Goal: Communication & Community: Answer question/provide support

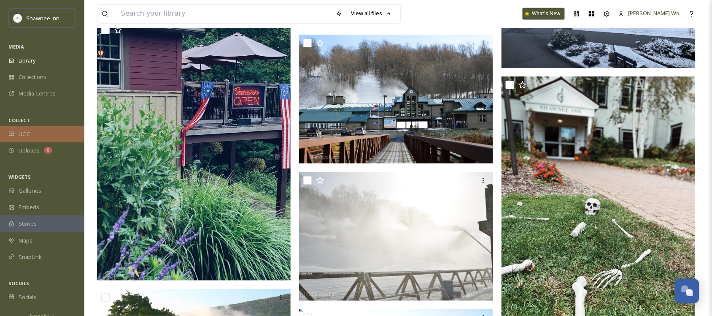
scroll to position [839, 0]
click at [29, 136] on span "UGC" at bounding box center [24, 134] width 11 height 8
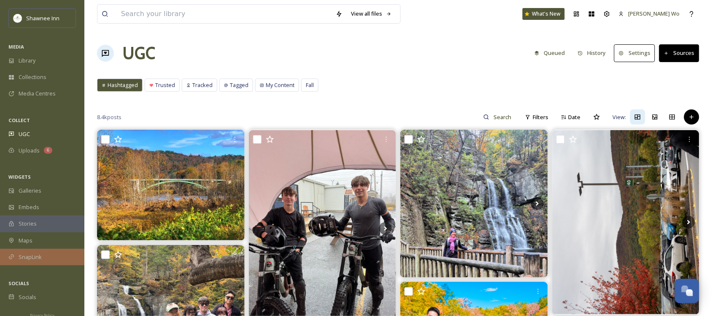
click at [30, 253] on span "SnapLink" at bounding box center [30, 257] width 23 height 8
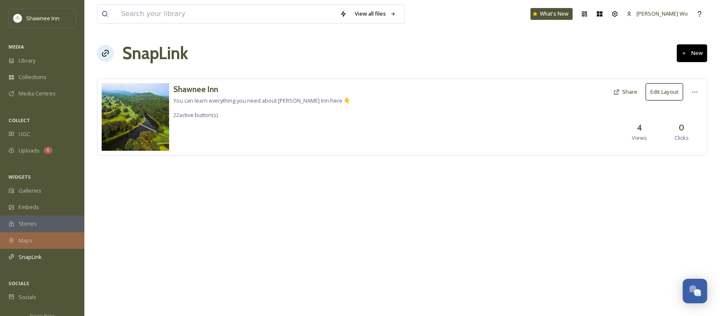
click at [30, 238] on span "Maps" at bounding box center [26, 240] width 14 height 8
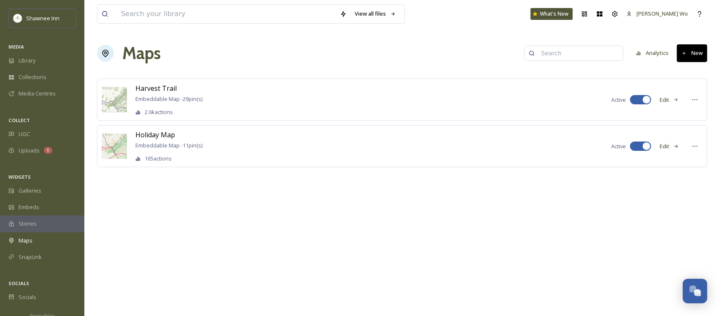
click at [28, 219] on div "Stories" at bounding box center [42, 223] width 84 height 16
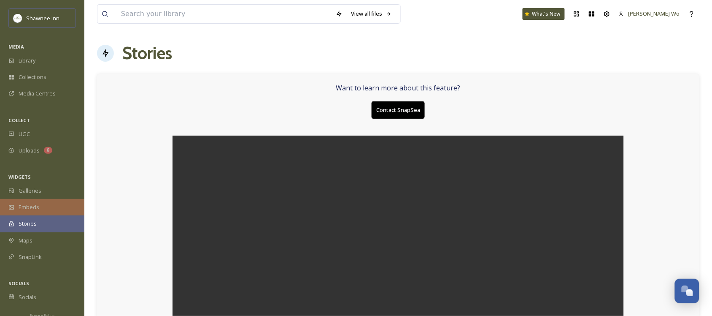
click at [29, 205] on span "Embeds" at bounding box center [29, 207] width 21 height 8
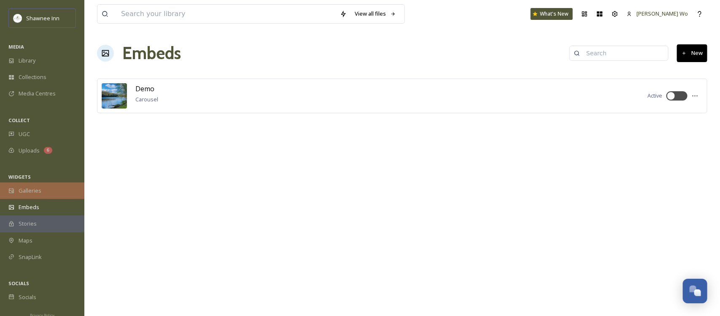
click at [30, 187] on span "Galleries" at bounding box center [30, 191] width 23 height 8
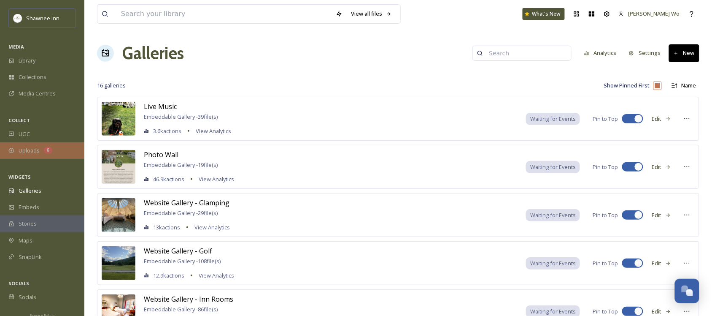
click at [27, 151] on span "Uploads" at bounding box center [29, 150] width 21 height 8
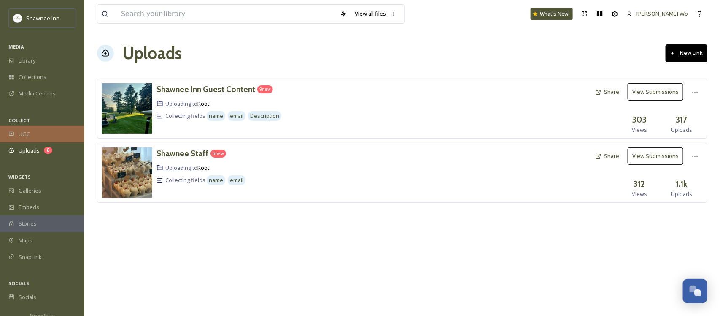
click at [26, 132] on span "UGC" at bounding box center [24, 134] width 11 height 8
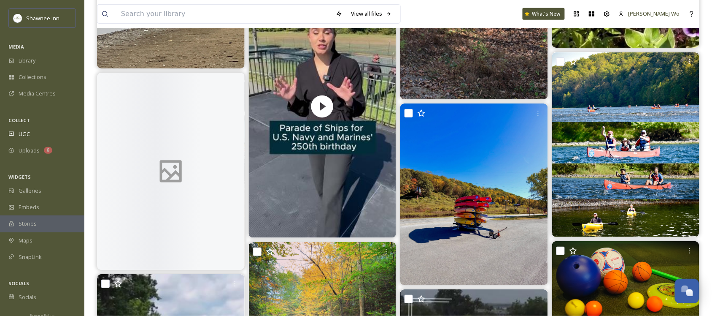
scroll to position [2117, 0]
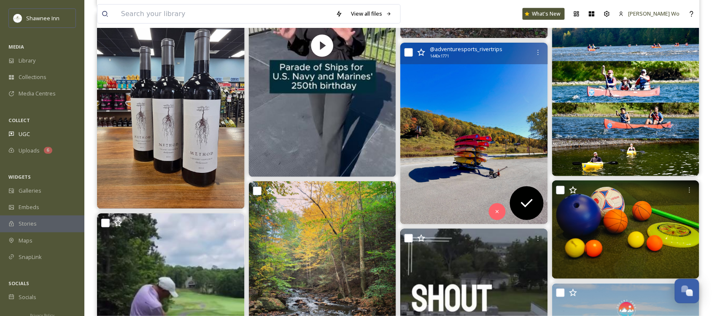
click at [433, 87] on img at bounding box center [474, 133] width 148 height 181
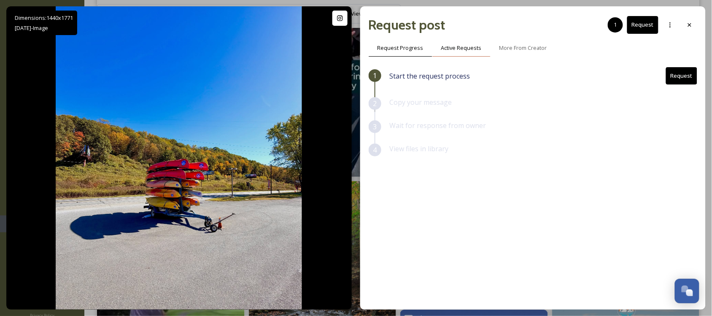
click at [462, 48] on span "Active Requests" at bounding box center [461, 48] width 41 height 8
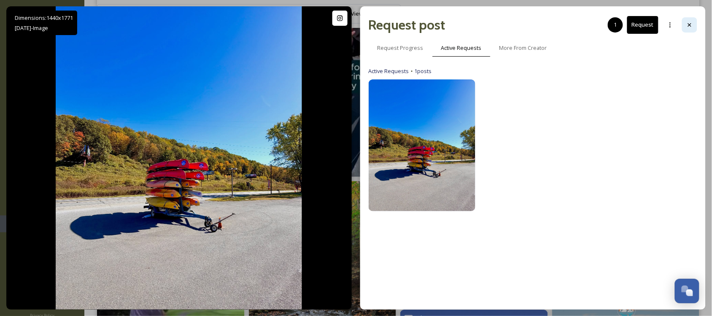
click at [690, 24] on icon at bounding box center [690, 25] width 7 height 7
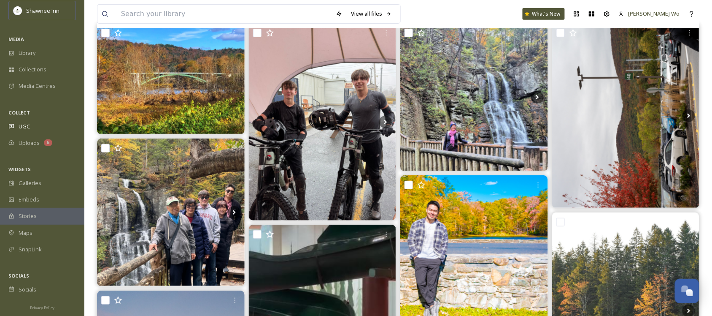
scroll to position [158, 0]
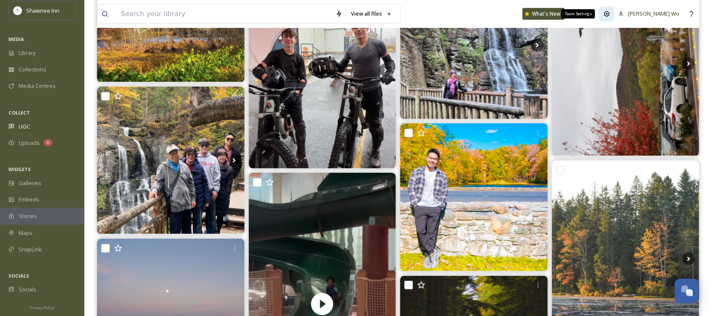
click at [611, 12] on icon at bounding box center [607, 14] width 7 height 7
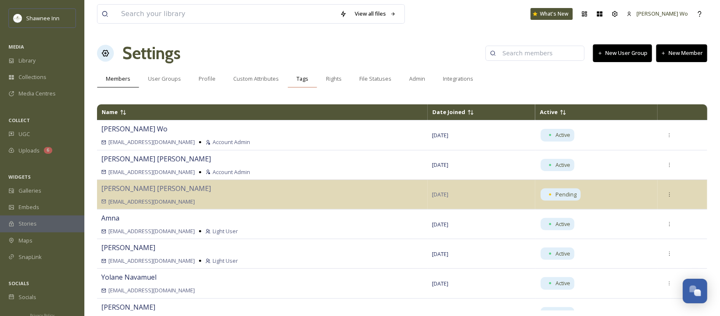
click at [300, 78] on span "Tags" at bounding box center [303, 79] width 12 height 8
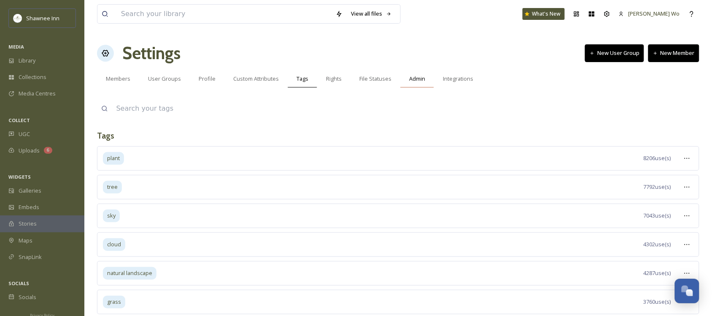
click at [409, 81] on span "Admin" at bounding box center [417, 79] width 16 height 8
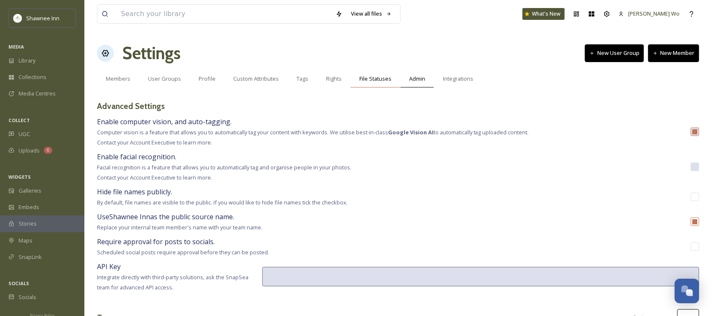
click at [382, 82] on span "File Statuses" at bounding box center [376, 79] width 32 height 8
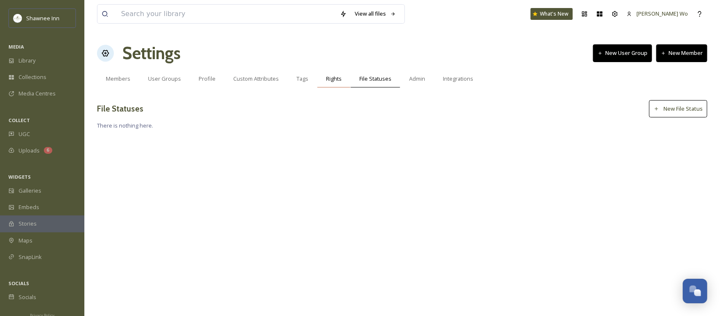
click at [336, 78] on span "Rights" at bounding box center [334, 79] width 16 height 8
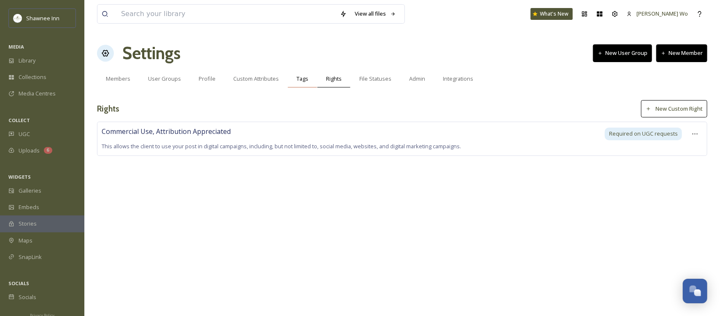
click at [306, 76] on span "Tags" at bounding box center [303, 79] width 12 height 8
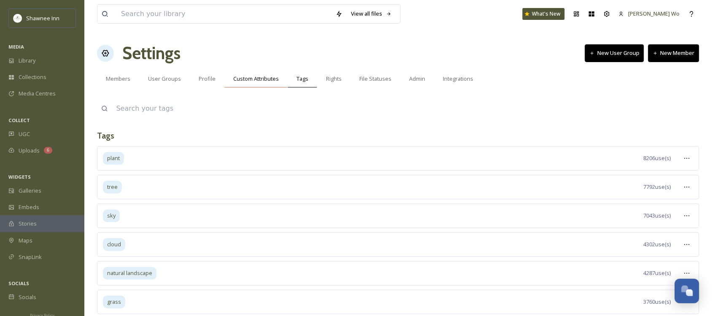
click at [243, 78] on span "Custom Attributes" at bounding box center [256, 79] width 46 height 8
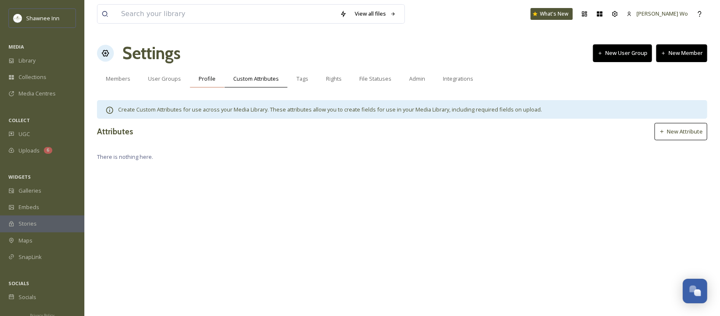
click at [207, 78] on span "Profile" at bounding box center [207, 79] width 17 height 8
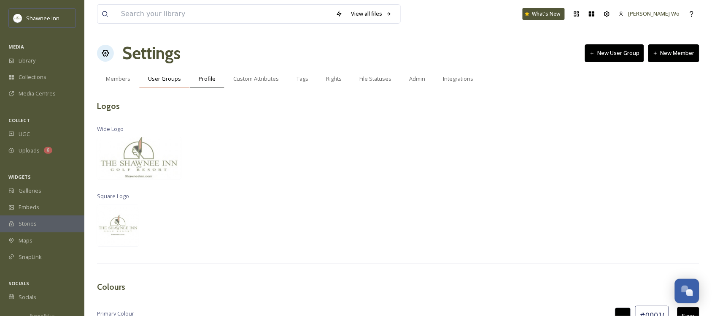
click at [154, 75] on span "User Groups" at bounding box center [164, 79] width 33 height 8
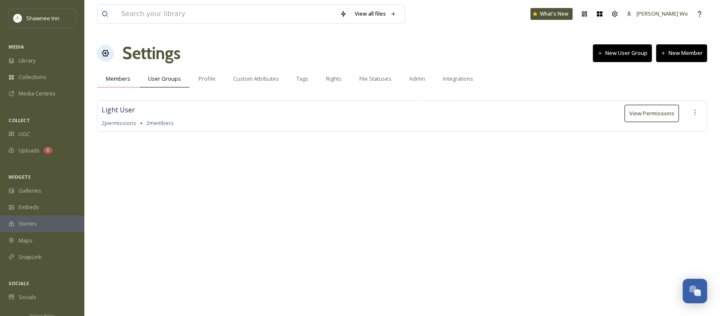
click at [116, 76] on span "Members" at bounding box center [118, 79] width 24 height 8
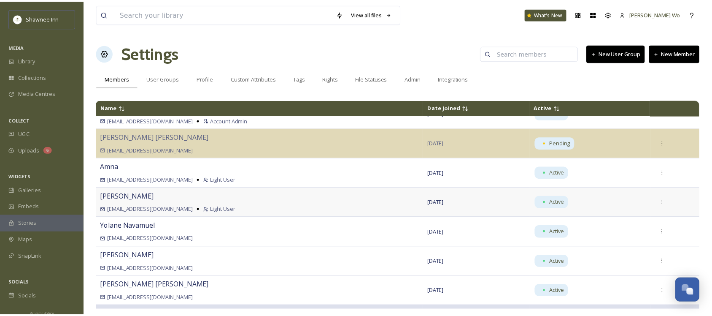
scroll to position [111, 0]
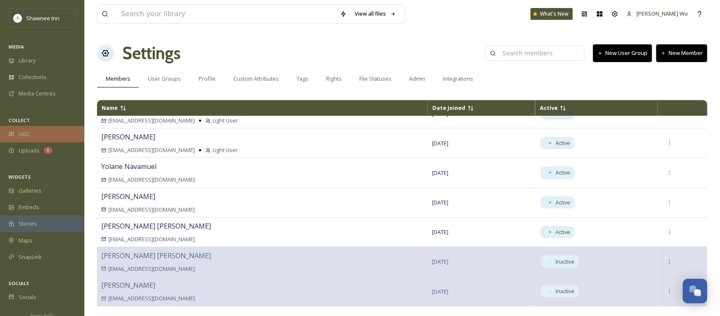
click at [30, 132] on div "UGC" at bounding box center [42, 134] width 84 height 16
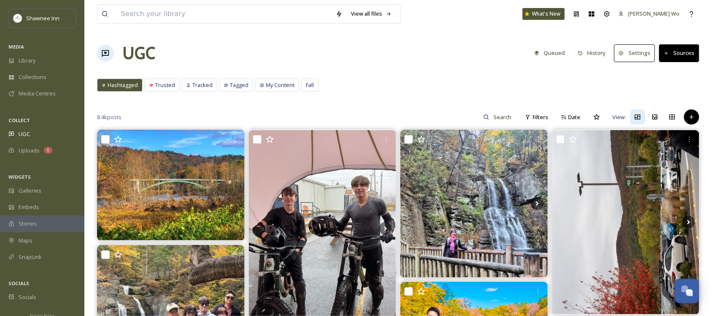
click at [632, 54] on button "Settings" at bounding box center [634, 52] width 41 height 17
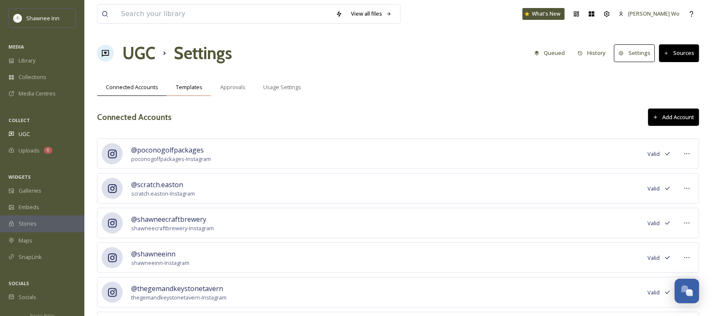
click at [184, 84] on span "Templates" at bounding box center [189, 87] width 27 height 8
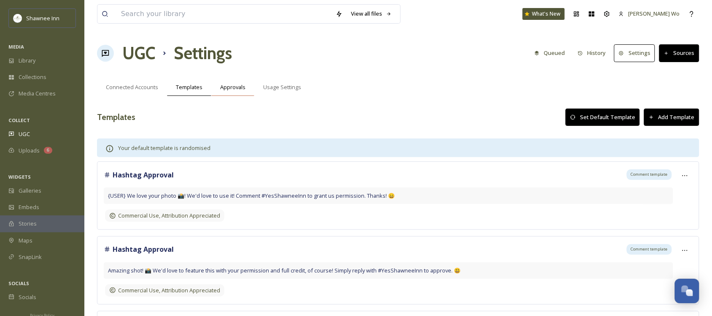
click at [237, 86] on span "Approvals" at bounding box center [232, 87] width 25 height 8
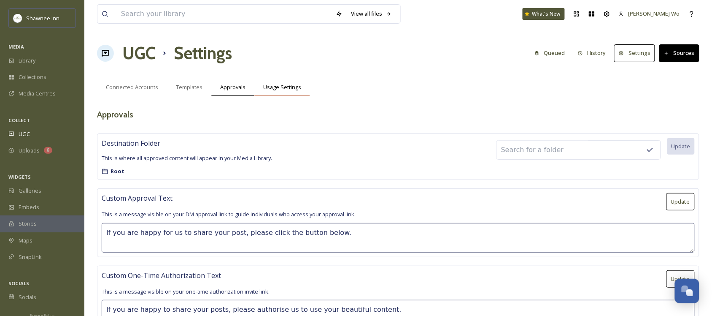
click at [289, 82] on div "Usage Settings" at bounding box center [282, 86] width 56 height 17
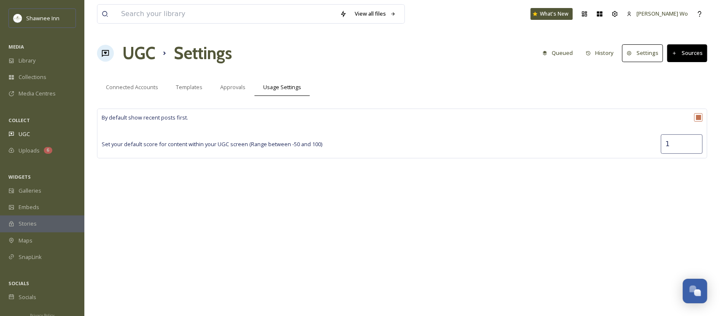
click at [684, 50] on button "Sources" at bounding box center [688, 52] width 40 height 17
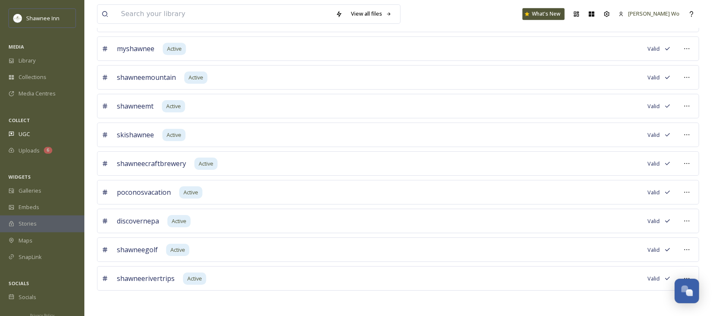
scroll to position [747, 0]
click at [22, 130] on span "UGC" at bounding box center [24, 134] width 11 height 8
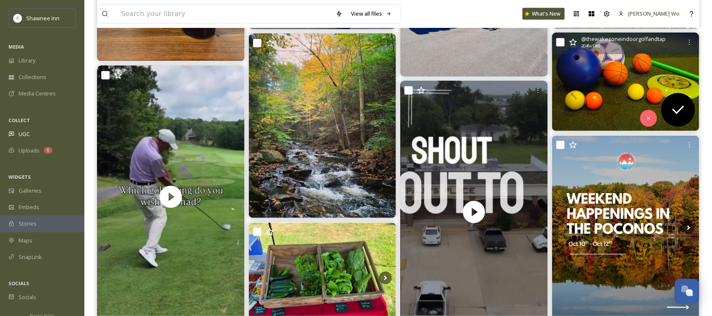
scroll to position [2268, 0]
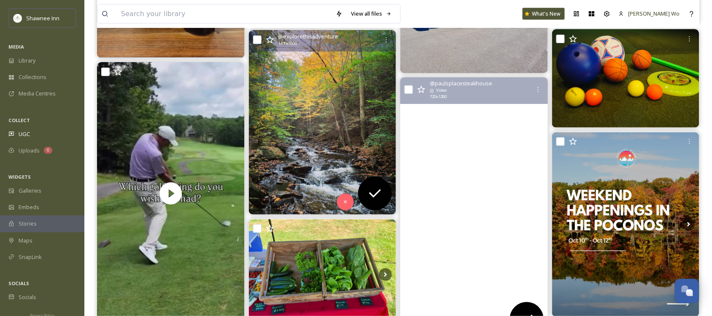
click at [321, 112] on img at bounding box center [323, 122] width 148 height 184
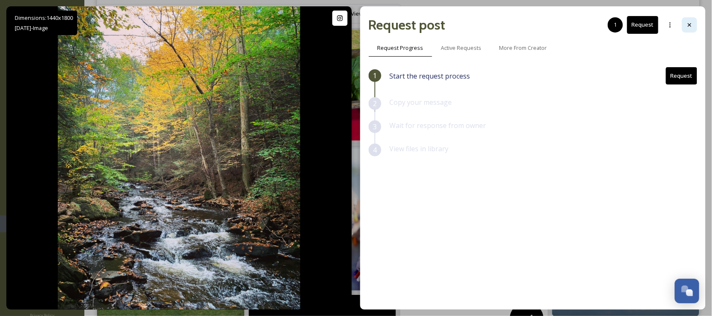
click at [690, 23] on icon at bounding box center [690, 25] width 7 height 7
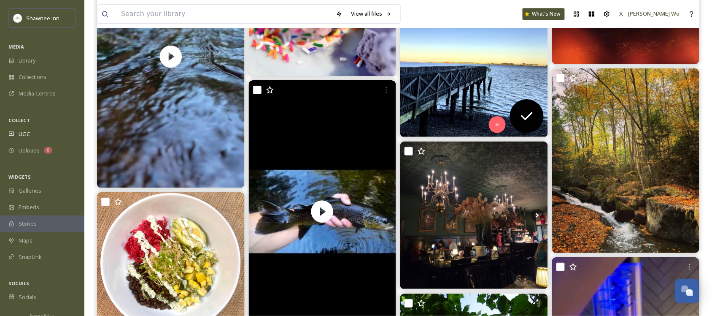
scroll to position [2690, 0]
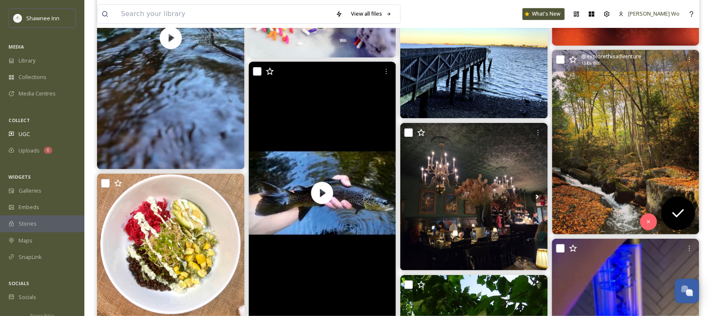
click at [587, 153] on img at bounding box center [626, 142] width 148 height 184
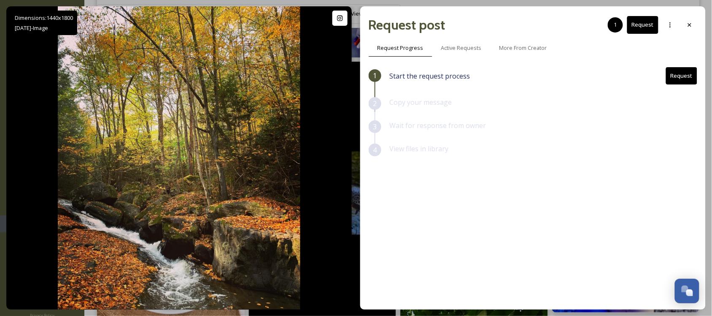
click at [689, 22] on icon at bounding box center [690, 25] width 7 height 7
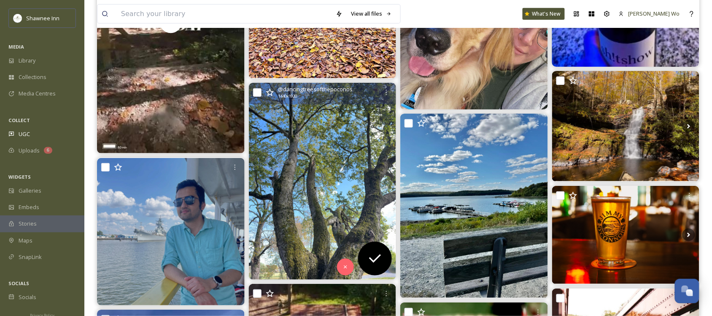
scroll to position [3165, 0]
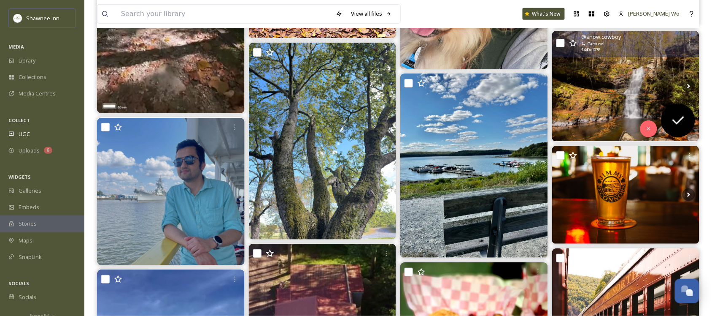
click at [627, 87] on img at bounding box center [626, 86] width 148 height 111
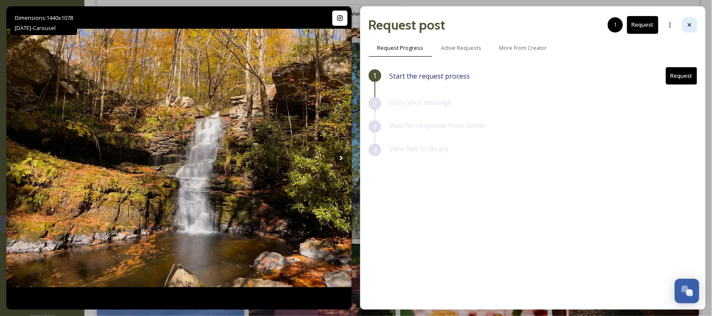
click at [695, 27] on div at bounding box center [689, 24] width 15 height 15
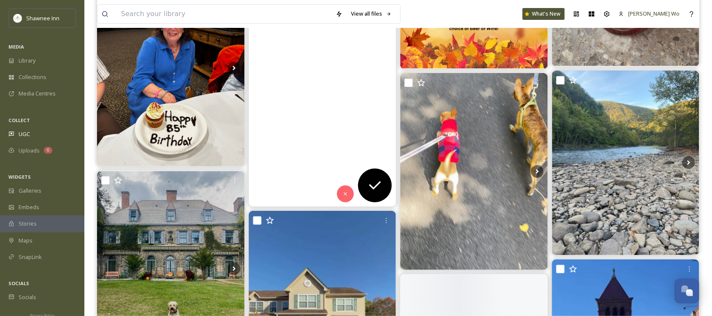
scroll to position [3745, 0]
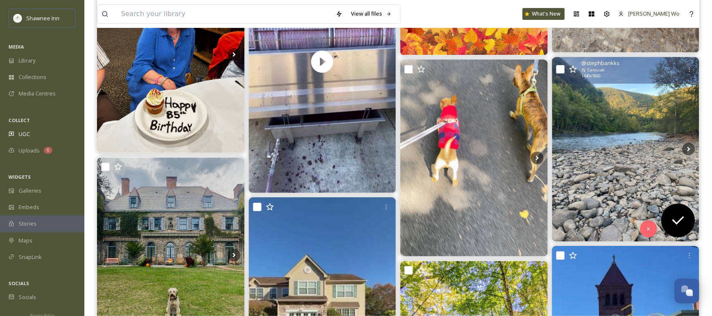
click at [625, 148] on img at bounding box center [626, 149] width 148 height 184
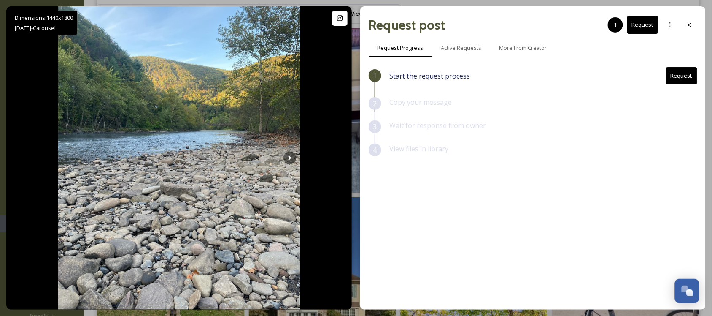
drag, startPoint x: 688, startPoint y: 28, endPoint x: 682, endPoint y: 31, distance: 7.0
click at [688, 28] on icon at bounding box center [690, 25] width 7 height 7
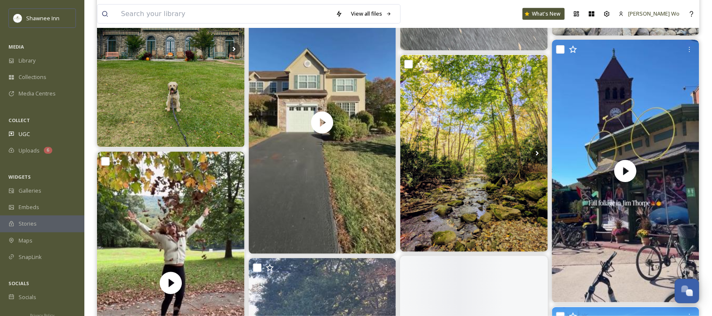
scroll to position [3956, 0]
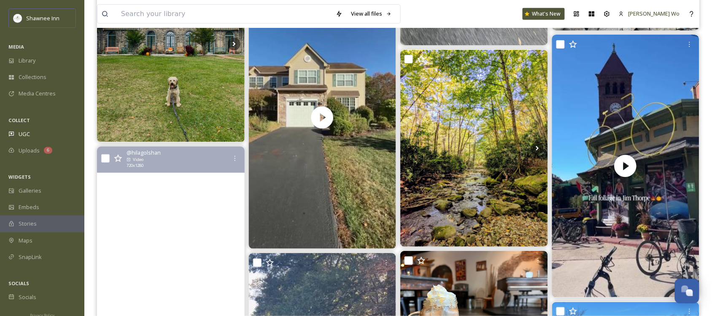
click at [146, 201] on video "🍁 תמיד רציתי לעשות את זה 🍂\a.\a.\a.\a#fall #automne #poconos #curly #honeymoon …" at bounding box center [171, 277] width 148 height 262
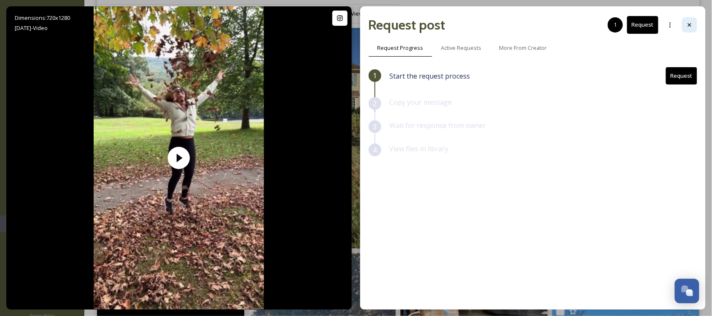
click at [690, 25] on icon at bounding box center [689, 24] width 3 height 3
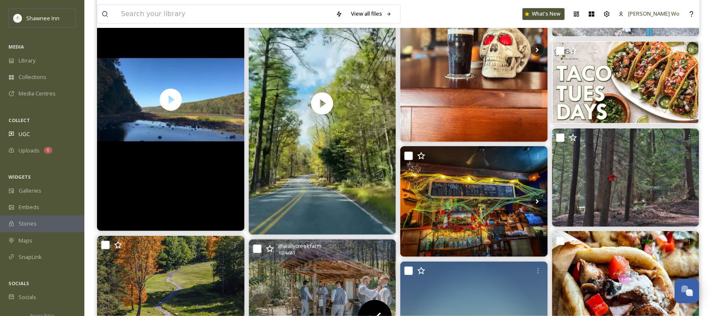
scroll to position [4589, 0]
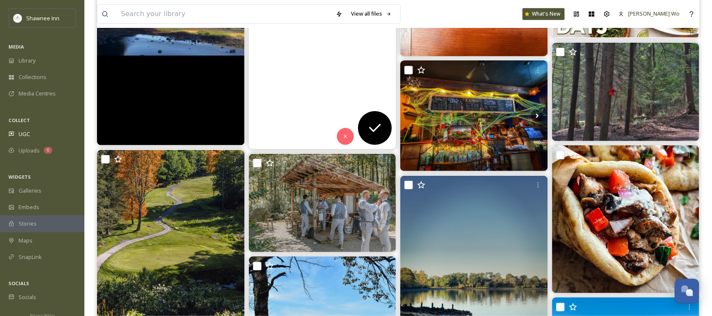
click at [315, 85] on video "#mountaincreek🐴 #poconos #fall🍂🍁 🐴🐴 Un día perfecto a tu lado 🫶🏻🤎" at bounding box center [323, 17] width 148 height 262
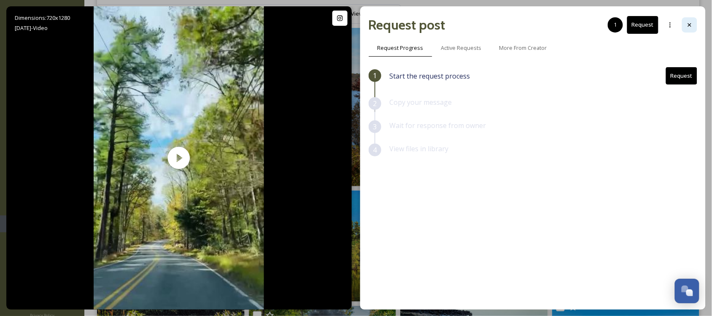
click at [692, 22] on icon at bounding box center [690, 25] width 7 height 7
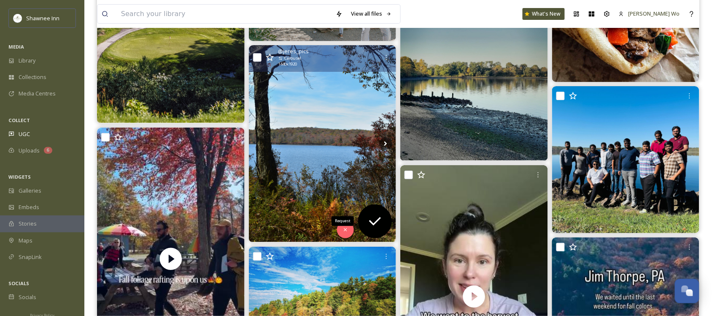
scroll to position [5011, 0]
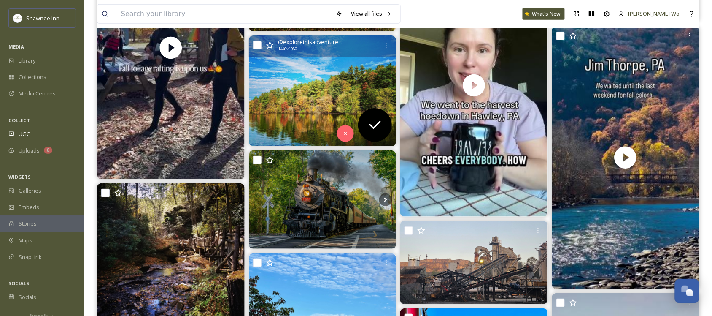
click at [309, 93] on img at bounding box center [323, 90] width 148 height 111
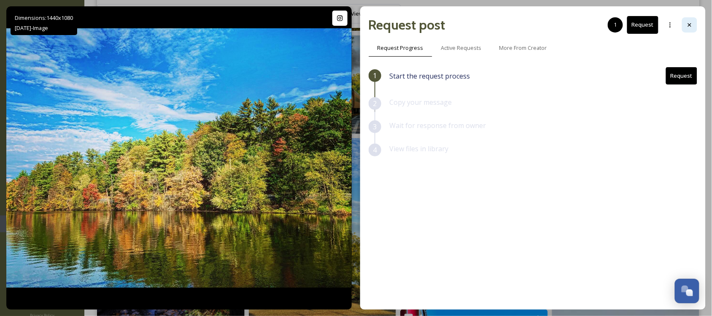
click at [691, 26] on icon at bounding box center [689, 24] width 3 height 3
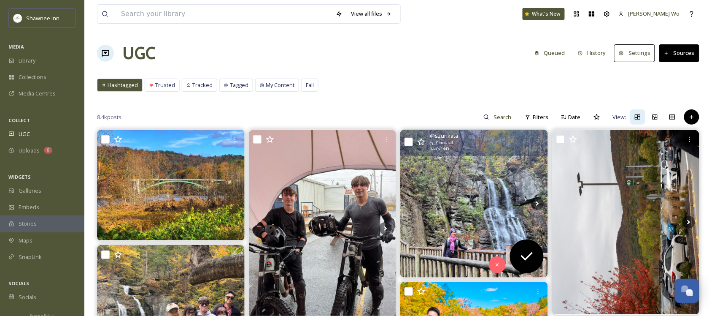
click at [470, 197] on img at bounding box center [474, 204] width 148 height 148
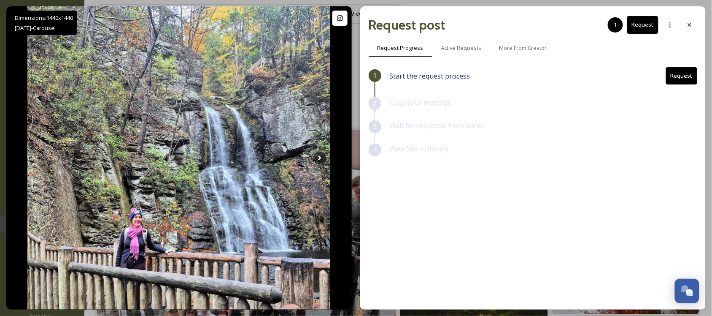
click at [684, 76] on button "Request" at bounding box center [681, 75] width 31 height 17
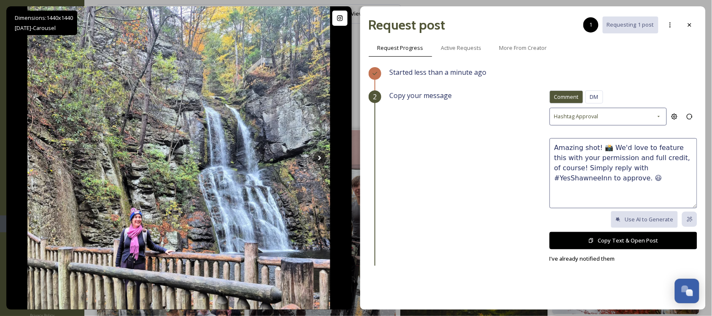
click at [576, 161] on textarea "Amazing shot! 📸 We'd love to feature this with your permission and full credit,…" at bounding box center [624, 173] width 148 height 70
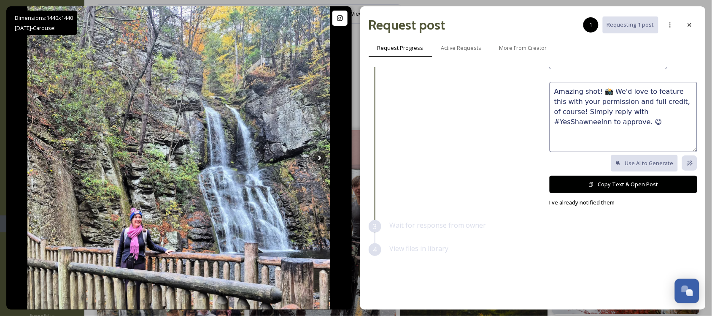
scroll to position [57, 0]
click at [597, 184] on button "Copy Text & Open Post" at bounding box center [624, 183] width 148 height 17
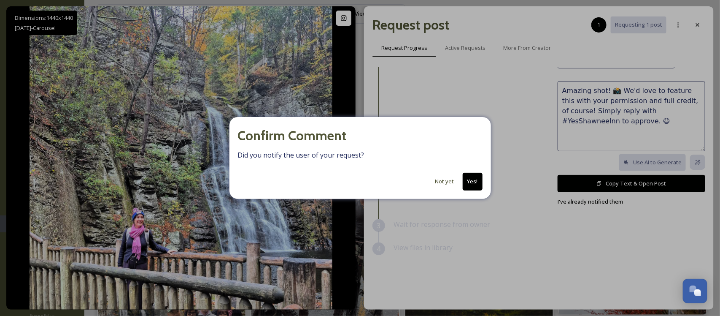
click at [472, 184] on button "Yes!" at bounding box center [473, 181] width 20 height 17
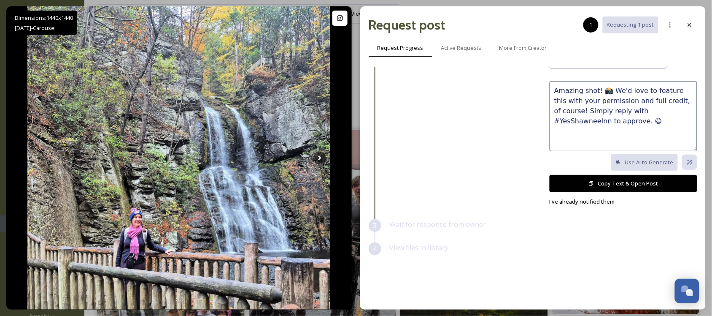
scroll to position [0, 0]
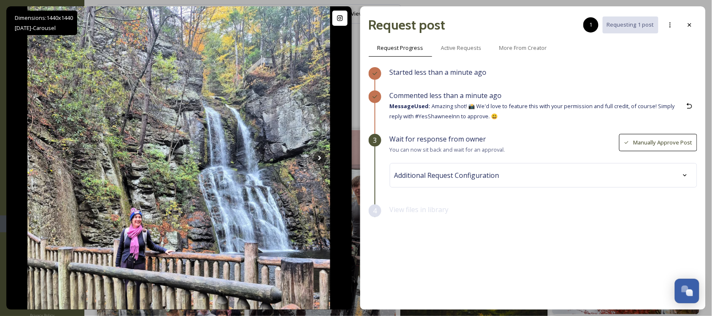
click at [514, 170] on div "Additional Request Configuration" at bounding box center [544, 175] width 298 height 15
click at [693, 24] on icon at bounding box center [690, 25] width 7 height 7
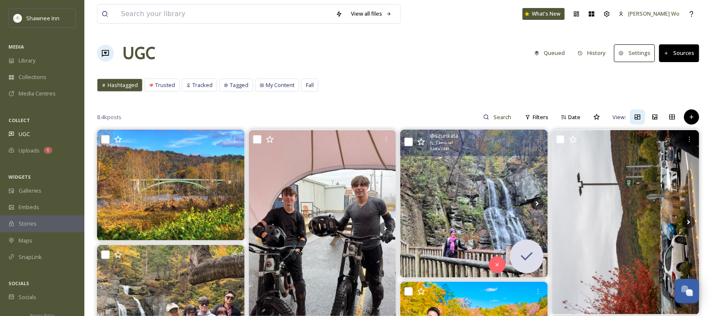
click at [591, 51] on button "History" at bounding box center [592, 53] width 37 height 16
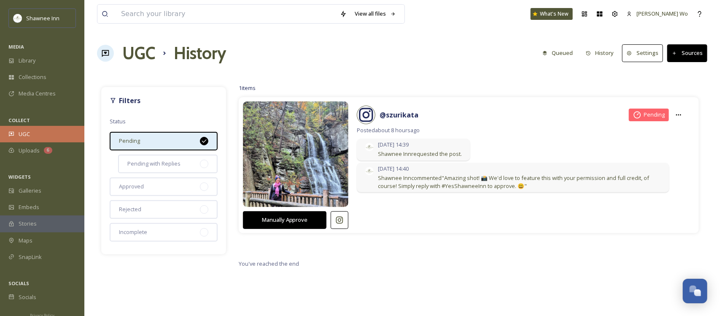
click at [28, 138] on div "UGC" at bounding box center [42, 134] width 84 height 16
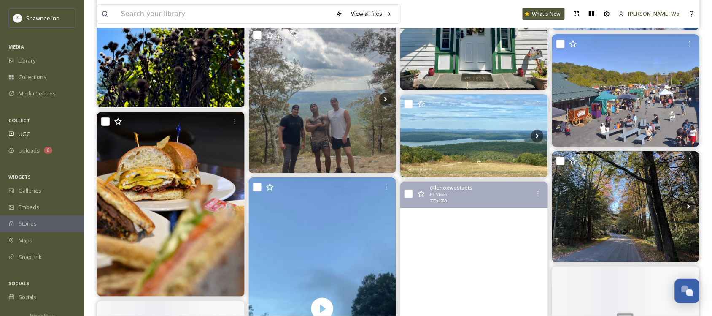
scroll to position [8588, 0]
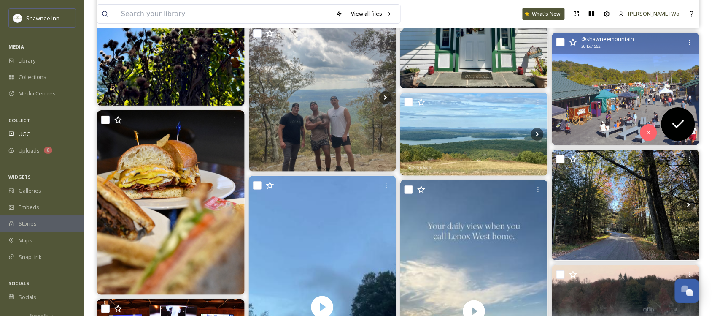
click at [640, 95] on img at bounding box center [626, 88] width 148 height 113
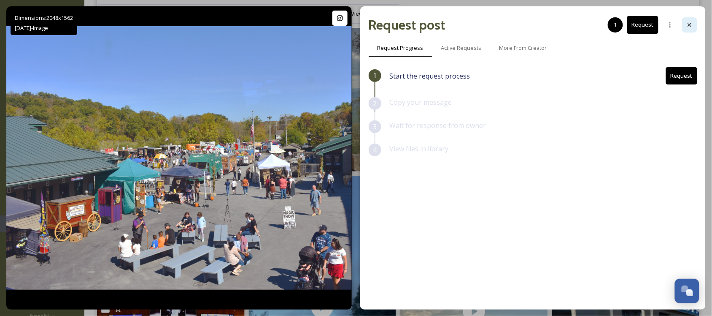
click at [687, 27] on icon at bounding box center [690, 25] width 7 height 7
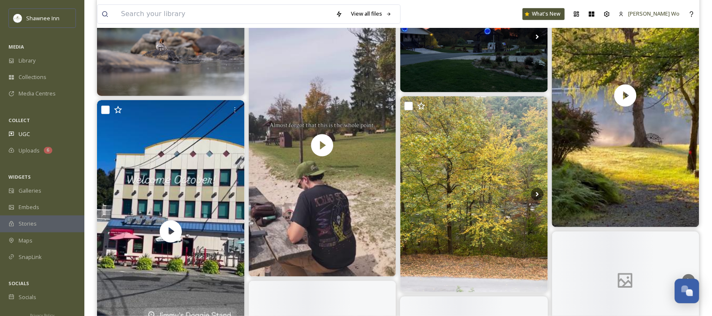
scroll to position [13124, 0]
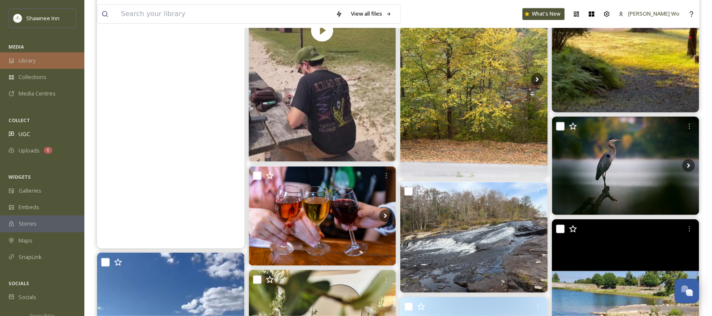
click at [34, 58] on span "Library" at bounding box center [27, 61] width 17 height 8
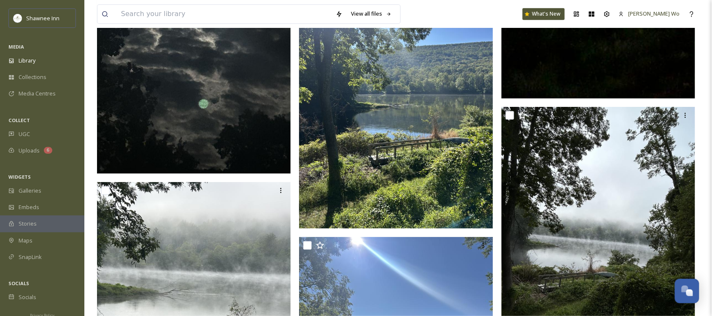
scroll to position [3481, 0]
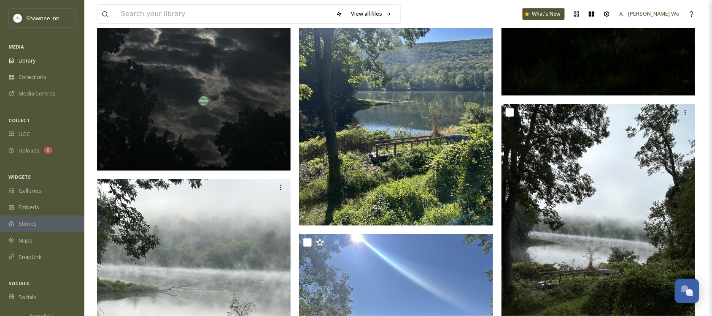
click at [391, 122] on img at bounding box center [396, 96] width 194 height 259
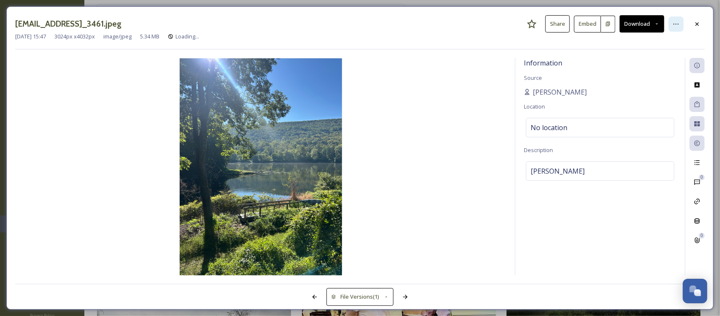
click at [675, 22] on icon at bounding box center [676, 24] width 7 height 7
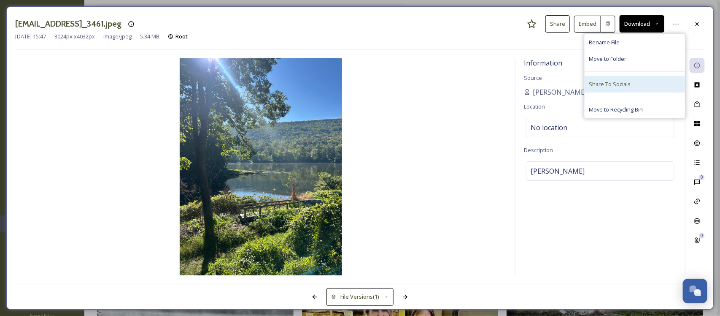
click at [644, 85] on div "Share To Socials" at bounding box center [635, 84] width 100 height 16
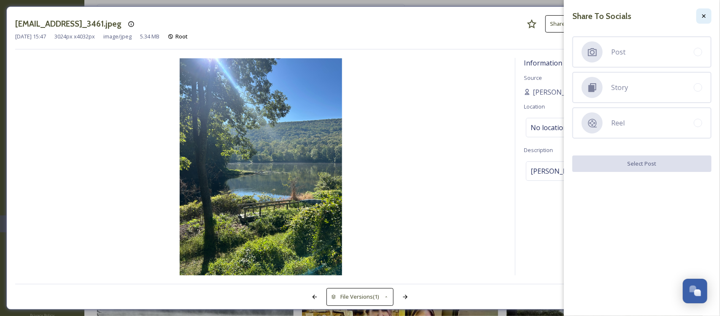
click at [706, 14] on icon at bounding box center [704, 16] width 7 height 7
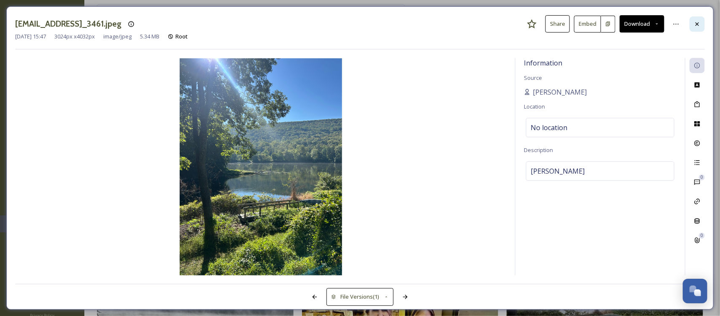
click at [697, 23] on icon at bounding box center [697, 24] width 7 height 7
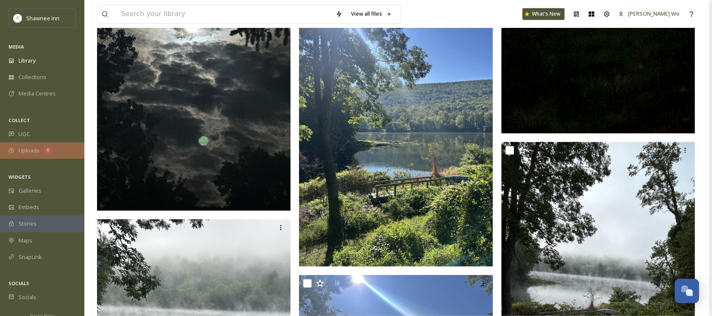
click at [30, 149] on span "Uploads" at bounding box center [29, 150] width 21 height 8
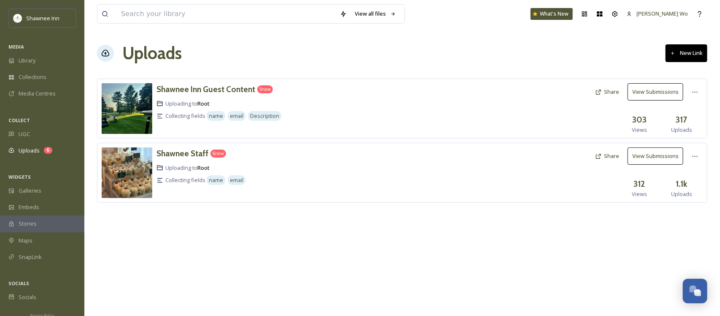
click at [611, 152] on button "Share" at bounding box center [607, 156] width 32 height 16
